Goal: Transaction & Acquisition: Purchase product/service

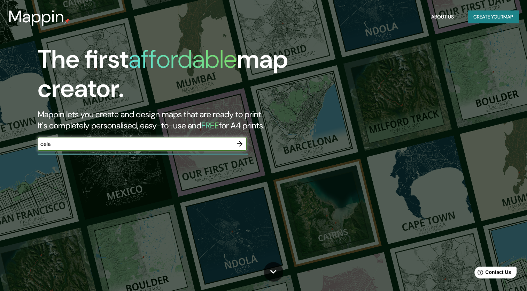
type input "Celaya"
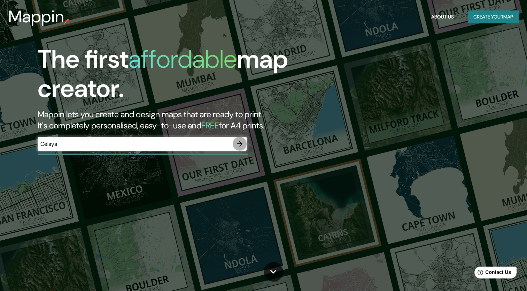
click at [238, 143] on icon "button" at bounding box center [240, 143] width 8 height 8
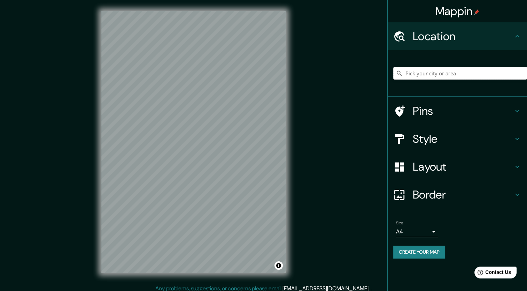
click at [426, 76] on input "Pick your city or area" at bounding box center [460, 73] width 134 height 13
type input "Celaya, Guanajuato, México"
click at [490, 169] on h4 "Layout" at bounding box center [463, 167] width 100 height 14
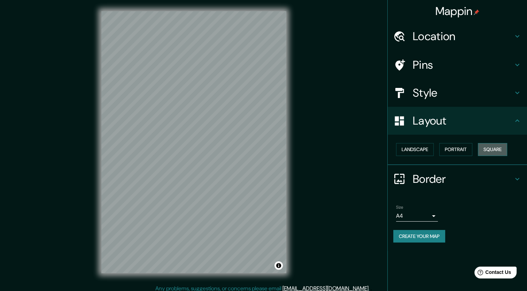
click at [497, 151] on button "Square" at bounding box center [492, 149] width 29 height 13
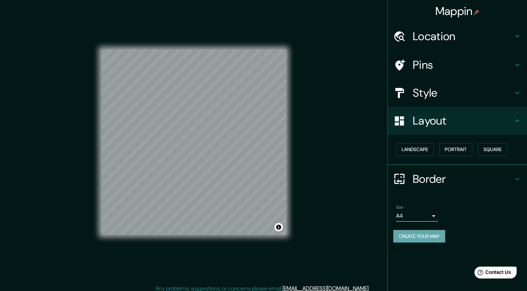
click at [418, 236] on button "Create your map" at bounding box center [419, 236] width 52 height 13
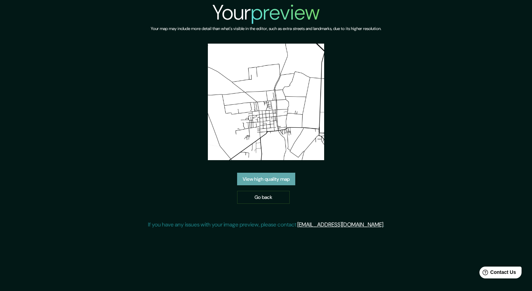
click at [278, 183] on link "View high quality map" at bounding box center [266, 178] width 58 height 13
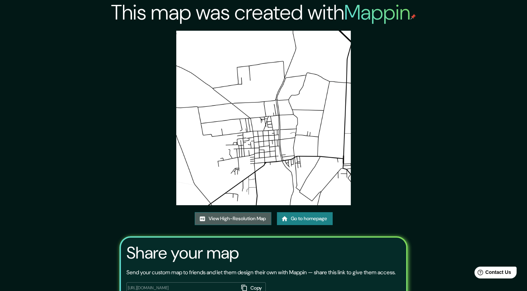
click at [238, 218] on link "View High-Resolution Map" at bounding box center [233, 218] width 77 height 13
